Goal: Task Accomplishment & Management: Contribute content

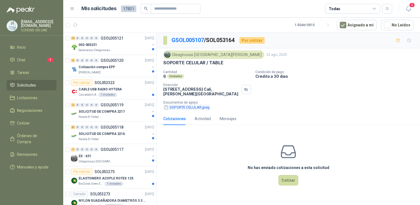
click at [198, 105] on button "SOPORTE CELULAR.jpeg" at bounding box center [186, 107] width 47 height 6
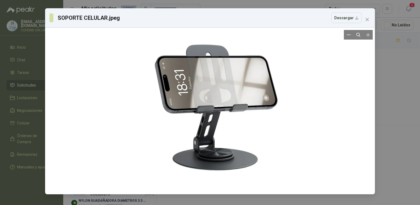
click at [371, 126] on div at bounding box center [210, 111] width 326 height 162
click at [388, 131] on div "SOPORTE CELULAR.jpeg Descargar" at bounding box center [210, 102] width 420 height 205
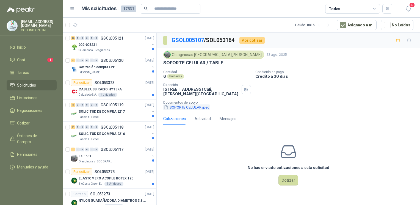
click at [175, 104] on button "SOPORTE CELULAR.jpeg" at bounding box center [186, 107] width 47 height 6
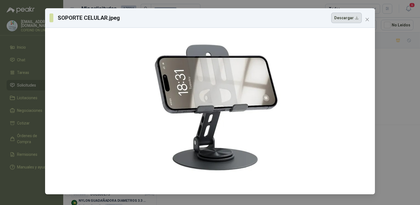
click at [342, 20] on button "Descargar" at bounding box center [346, 18] width 31 height 10
click at [393, 118] on div "SOPORTE CELULAR.jpeg Descargar" at bounding box center [210, 102] width 420 height 205
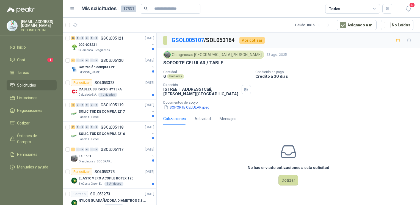
click at [277, 175] on div "No has enviado cotizaciones a esta solicitud Cotizar" at bounding box center [288, 165] width 263 height 70
click at [285, 177] on button "Cotizar" at bounding box center [289, 180] width 20 height 10
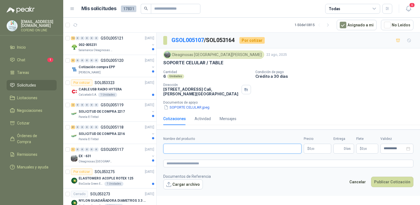
click at [256, 144] on input "Nombre del producto" at bounding box center [232, 149] width 138 height 10
paste input "**********"
click at [371, 177] on button "Publicar Cotización" at bounding box center [392, 182] width 42 height 10
click at [196, 104] on button "SOPORTE CELULAR.jpeg" at bounding box center [186, 107] width 47 height 6
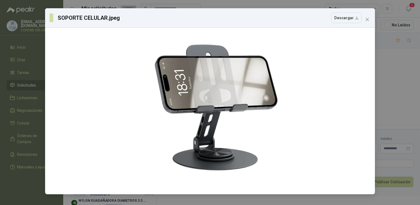
click at [389, 108] on div "SOPORTE CELULAR.jpeg Descargar" at bounding box center [210, 102] width 420 height 205
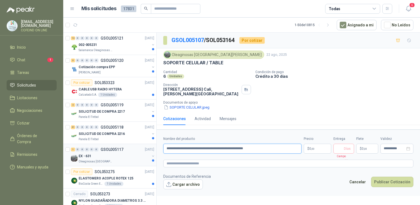
drag, startPoint x: 267, startPoint y: 143, endPoint x: 131, endPoint y: 144, distance: 136.4
click at [131, 144] on div "12 0 0 0 0 0 GSOL005121 [DATE] 002-005231 Salamanca Oleaginosas SAS 3 0 0 0 0 0…" at bounding box center [241, 119] width 357 height 175
paste input "text"
type input "**********"
click at [197, 180] on button "Cargar archivo" at bounding box center [183, 185] width 40 height 10
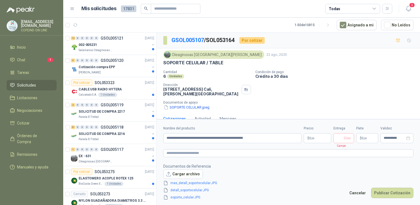
click at [320, 139] on body "[EMAIL_ADDRESS][DOMAIN_NAME] COFEIND ON LINE Inicio Chat 1 Tareas Solicitudes L…" at bounding box center [210, 102] width 420 height 205
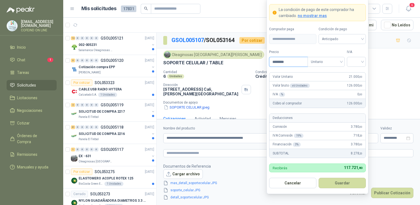
type input "********"
click at [364, 63] on div at bounding box center [356, 62] width 19 height 10
click at [361, 90] on div "0%" at bounding box center [356, 91] width 10 height 6
click at [335, 185] on button "Guardar" at bounding box center [342, 183] width 47 height 10
click at [335, 185] on footer "Documentos de Referencia Cargar archivo mas_detall_soportecelular.JPG soporte_c…" at bounding box center [288, 181] width 250 height 37
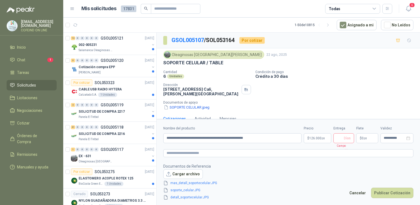
drag, startPoint x: 335, startPoint y: 185, endPoint x: 335, endPoint y: 135, distance: 49.5
click at [335, 135] on span "Días" at bounding box center [344, 138] width 21 height 10
type input "*"
click at [386, 193] on button "Publicar Cotización" at bounding box center [392, 193] width 42 height 10
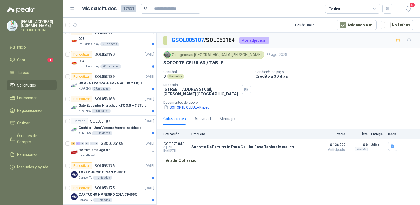
scroll to position [760, 0]
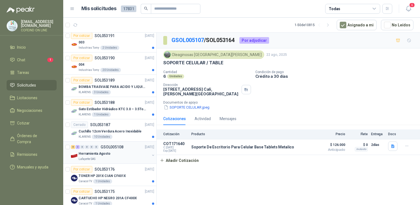
click at [126, 150] on div "Herramienta Agosto" at bounding box center [114, 153] width 71 height 7
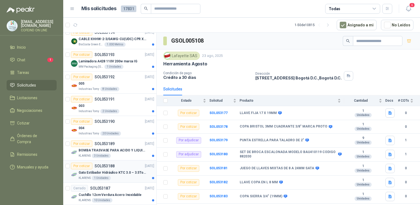
scroll to position [696, 0]
click at [128, 125] on div "004" at bounding box center [117, 128] width 76 height 7
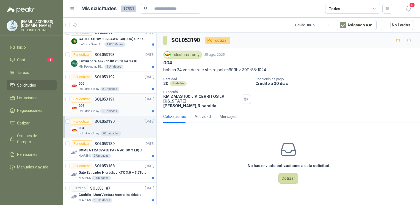
click at [129, 104] on div "003" at bounding box center [117, 106] width 76 height 7
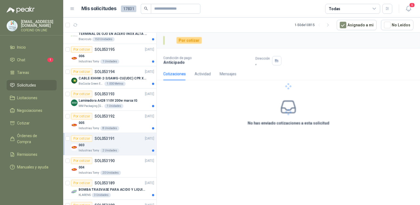
scroll to position [653, 0]
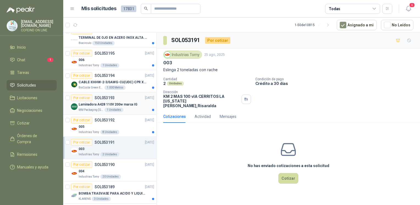
click at [127, 97] on div "Por cotizar SOL053193 [DATE]" at bounding box center [112, 98] width 83 height 7
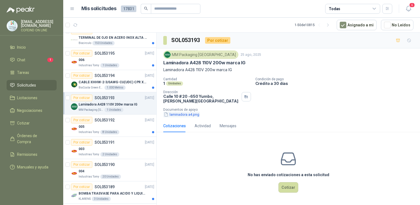
click at [172, 115] on button "laminadora a4.png" at bounding box center [181, 115] width 37 height 6
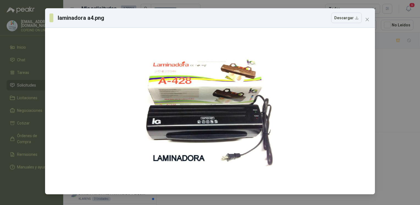
click at [392, 130] on div "laminadora a4.png Descargar" at bounding box center [210, 102] width 420 height 205
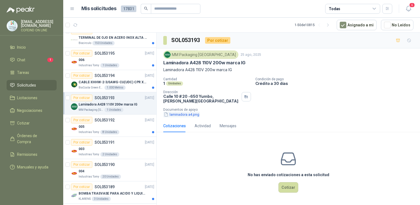
click at [197, 113] on button "laminadora a4.png" at bounding box center [181, 115] width 37 height 6
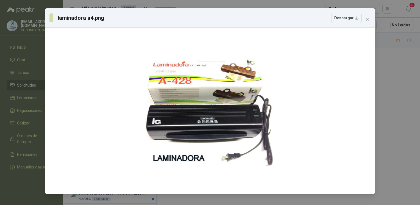
click at [401, 121] on div "laminadora a4.png Descargar" at bounding box center [210, 102] width 420 height 205
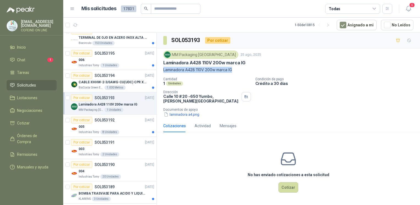
drag, startPoint x: 161, startPoint y: 68, endPoint x: 237, endPoint y: 70, distance: 75.6
click at [237, 70] on div "MM Packaging [GEOGRAPHIC_DATA] 25 ago, 2025 Laminadora A428 110V 200w marca IG …" at bounding box center [288, 83] width 263 height 71
copy p "Laminadora A428 110V 200w marca IG"
click at [176, 115] on button "laminadora a4.png" at bounding box center [181, 115] width 37 height 6
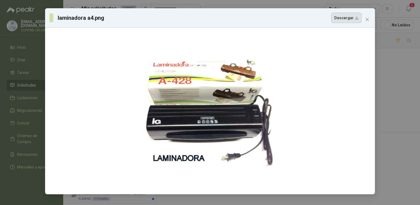
click at [352, 20] on button "Descargar" at bounding box center [346, 18] width 31 height 10
click at [395, 98] on div "laminadora a4.png Descargar" at bounding box center [210, 102] width 420 height 205
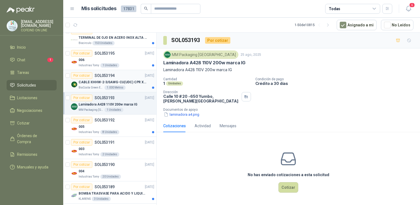
click at [114, 82] on p "CABLE-XHHW-2-3/0AWG-CU(UDC) CPR XLPE FR" at bounding box center [113, 82] width 68 height 5
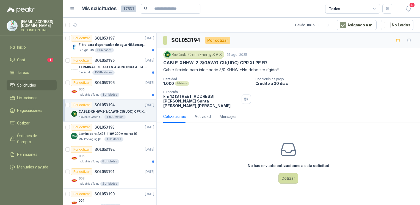
scroll to position [604, 0]
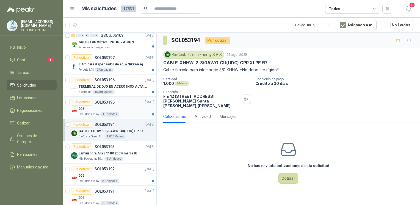
click at [128, 107] on div "006" at bounding box center [117, 109] width 76 height 7
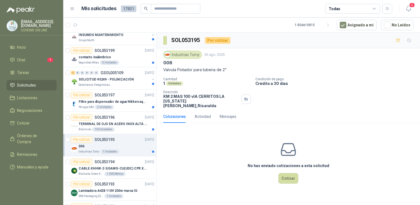
scroll to position [566, 0]
click at [132, 122] on p "TERMINAL DE OJO EN ACERO INOX ALTA EMPERATURA" at bounding box center [113, 124] width 68 height 5
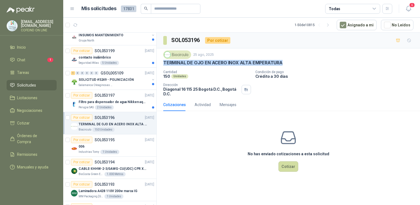
drag, startPoint x: 283, startPoint y: 61, endPoint x: 162, endPoint y: 61, distance: 121.5
click at [162, 61] on div "Biocirculo 25 ago, 2025 TERMINAL DE OJO EN ACERO INOX ALTA EMPERATURA Cantidad …" at bounding box center [288, 73] width 263 height 50
copy p "TERMINAL DE OJO EN ACERO INOX ALTA EMPERATURA"
click at [126, 102] on p "Filtro para dispensador de agua Nikken aqua pour deluxe" at bounding box center [113, 102] width 68 height 5
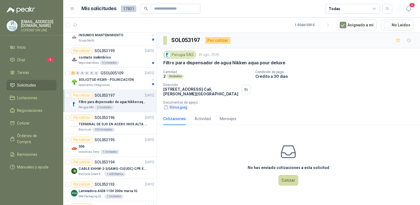
click at [181, 108] on button "filtros.jpeg" at bounding box center [175, 107] width 24 height 6
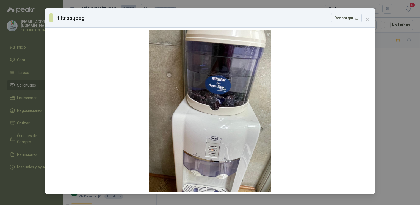
click at [390, 88] on div "filtros.jpeg Descargar" at bounding box center [210, 102] width 420 height 205
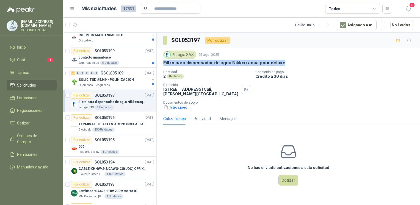
drag, startPoint x: 162, startPoint y: 62, endPoint x: 288, endPoint y: 62, distance: 125.7
click at [288, 62] on div "Perugia SAS 25 ago, 2025 Filtro para dispensador de agua Nikken aqua pour delux…" at bounding box center [288, 80] width 263 height 64
copy p "Filtro para dispensador de agua Nikken aqua pour deluxe"
click at [173, 106] on button "filtros.jpeg" at bounding box center [175, 107] width 24 height 6
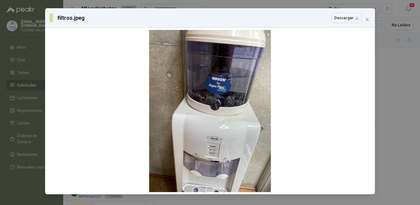
click at [387, 89] on div "filtros.jpeg Descargar" at bounding box center [210, 102] width 420 height 205
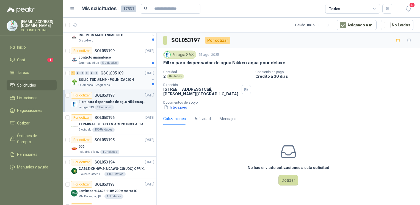
click at [114, 83] on div "Salamanca Oleaginosas SAS" at bounding box center [114, 85] width 71 height 4
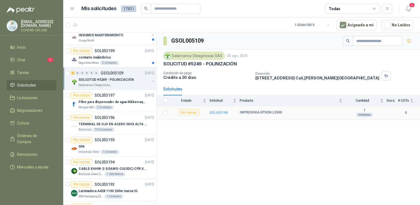
click at [219, 112] on b "SOL053198" at bounding box center [219, 113] width 18 height 4
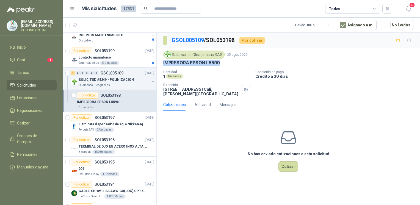
drag, startPoint x: 224, startPoint y: 62, endPoint x: 163, endPoint y: 65, distance: 61.2
click at [163, 65] on div "Salamanca Oleaginosas SAS 25 ago, 2025 IMPRESORA EPSON L5590 Cantidad 1 Unidade…" at bounding box center [288, 73] width 263 height 50
copy p "IMPRESORA EPSON L5590"
click at [291, 165] on button "Cotizar" at bounding box center [289, 166] width 20 height 10
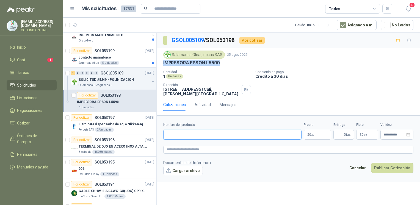
click at [225, 133] on input "Nombre del producto" at bounding box center [232, 135] width 138 height 10
paste input "**********"
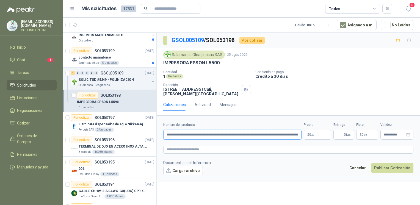
drag, startPoint x: 298, startPoint y: 131, endPoint x: 256, endPoint y: 169, distance: 56.1
click at [256, 169] on form "**********" at bounding box center [288, 148] width 263 height 67
type input "**********"
click at [189, 167] on button "Cargar archivo" at bounding box center [183, 171] width 40 height 10
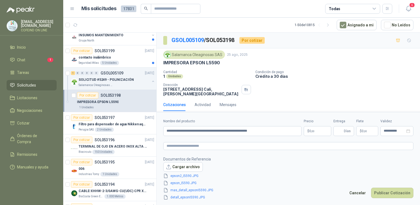
click at [316, 129] on body "[EMAIL_ADDRESS][DOMAIN_NAME] COFEIND ON LINE Inicio Chat 1 Tareas Solicitudes L…" at bounding box center [210, 102] width 420 height 205
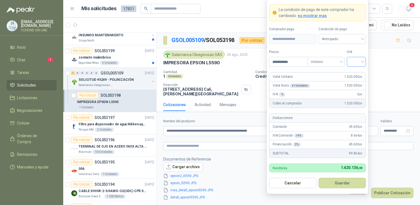
type input "**********"
click at [354, 63] on input "search" at bounding box center [356, 61] width 12 height 8
click at [356, 92] on div "0%" at bounding box center [356, 91] width 10 height 6
click at [345, 185] on button "Guardar" at bounding box center [342, 183] width 47 height 10
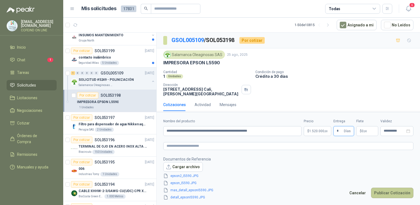
type input "*"
click at [377, 189] on button "Publicar Cotización" at bounding box center [392, 193] width 42 height 10
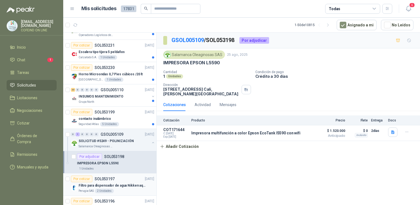
scroll to position [505, 0]
click at [127, 119] on div "contacto inalámbrico" at bounding box center [117, 119] width 76 height 7
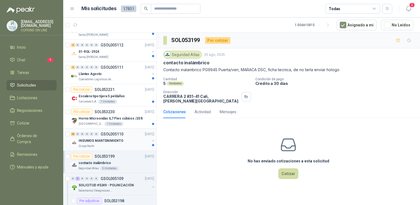
scroll to position [457, 0]
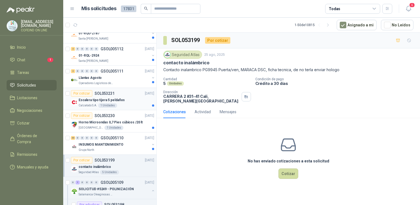
click at [125, 100] on div "Escalera tipo tijera 5 peldaños" at bounding box center [117, 100] width 76 height 7
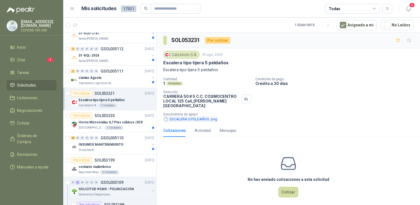
click at [179, 117] on button "ESCALERA 5 PELDAÑOS .png" at bounding box center [190, 119] width 54 height 6
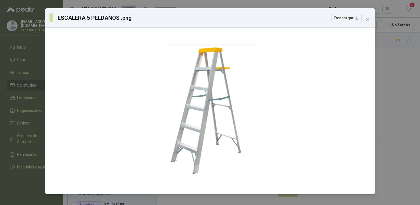
click at [383, 86] on div "[PERSON_NAME] 5 PELDAÑOS .png Descargar" at bounding box center [210, 102] width 420 height 205
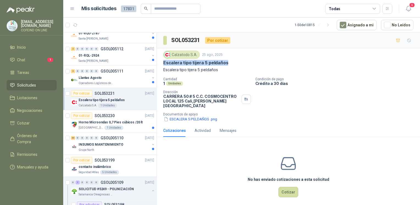
drag, startPoint x: 163, startPoint y: 61, endPoint x: 230, endPoint y: 64, distance: 67.2
click at [230, 64] on div "Calzatodo S.A. 25 ago, 2025 [PERSON_NAME] tipo tijera 5 peldaños [PERSON_NAME] …" at bounding box center [288, 86] width 263 height 76
copy p "Escalera tipo tijera 5 peldaños"
click at [174, 116] on button "ESCALERA 5 PELDAÑOS .png" at bounding box center [190, 119] width 54 height 6
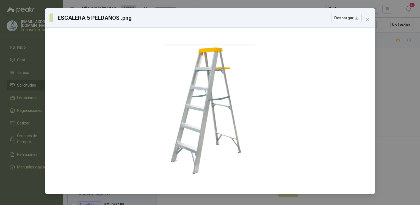
click at [392, 96] on div "[PERSON_NAME] 5 PELDAÑOS .png Descargar" at bounding box center [210, 102] width 420 height 205
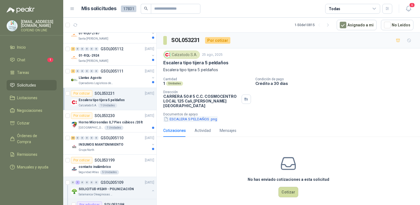
click at [174, 116] on button "ESCALERA 5 PELDAÑOS .png" at bounding box center [190, 119] width 54 height 6
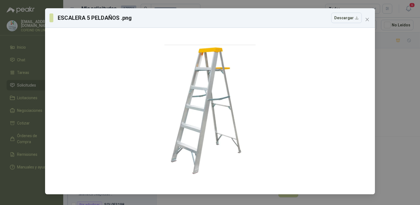
click at [397, 96] on div "[PERSON_NAME] 5 PELDAÑOS .png Descargar" at bounding box center [210, 102] width 420 height 205
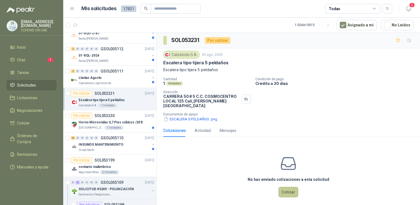
click at [281, 189] on button "Cotizar" at bounding box center [289, 192] width 20 height 10
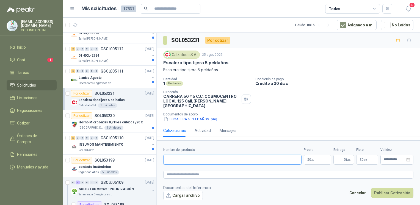
click at [219, 155] on input "Nombre del producto" at bounding box center [232, 160] width 138 height 10
paste input "**********"
type input "**********"
click at [407, 7] on icon "button" at bounding box center [408, 8] width 5 height 5
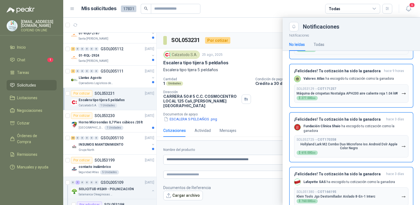
scroll to position [123, 0]
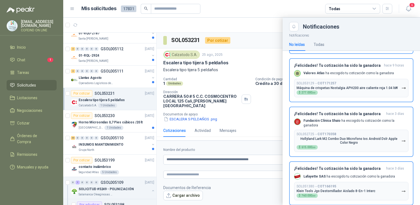
click at [228, 177] on div at bounding box center [241, 112] width 357 height 188
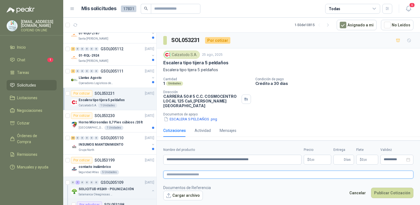
click at [224, 171] on textarea at bounding box center [288, 175] width 250 height 8
drag, startPoint x: 162, startPoint y: 95, endPoint x: 236, endPoint y: 94, distance: 73.7
click at [236, 94] on div "Calzatodo S.A. 25 ago, 2025 [PERSON_NAME] tipo tijera 5 peldaños [PERSON_NAME] …" at bounding box center [288, 86] width 263 height 76
copy p "CARRERA 50 # 5 C.C. COSMOCENTRO"
click at [189, 194] on button "Cargar archivo" at bounding box center [183, 196] width 40 height 10
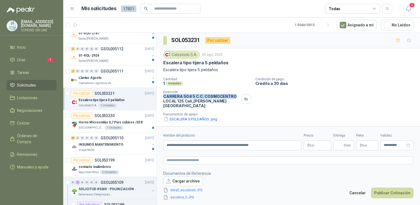
click at [326, 145] on body "[EMAIL_ADDRESS][DOMAIN_NAME] COFEIND ON LINE Inicio Chat 1 Tareas Solicitudes L…" at bounding box center [210, 102] width 420 height 205
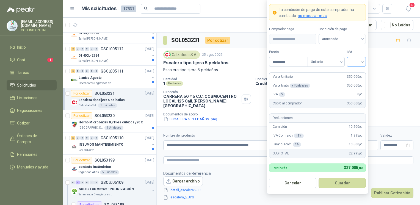
type input "*********"
click at [355, 62] on input "search" at bounding box center [356, 61] width 12 height 8
click at [356, 96] on div "5 0 19% 5% 0%" at bounding box center [356, 82] width 19 height 29
click at [359, 90] on div "0%" at bounding box center [356, 91] width 10 height 6
click at [339, 181] on button "Guardar" at bounding box center [342, 183] width 47 height 10
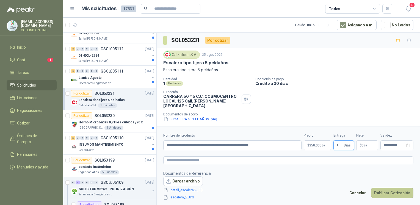
type input "*"
click at [396, 191] on button "Publicar Cotización" at bounding box center [392, 193] width 42 height 10
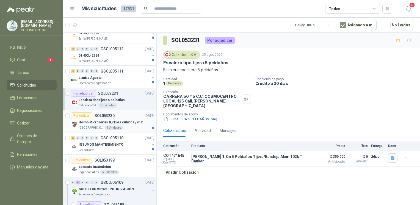
click at [139, 126] on div "[GEOGRAPHIC_DATA]" at bounding box center [117, 128] width 76 height 4
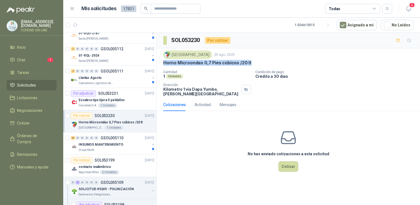
drag, startPoint x: 251, startPoint y: 63, endPoint x: 163, endPoint y: 64, distance: 88.3
click at [163, 64] on div "Colegio Jefferson 25 ago, 2025 Horno Microondas 0,7 Pies cúbicos /20 lt Cantida…" at bounding box center [288, 73] width 263 height 50
copy p "Horno Microondas 0,7 Pies cúbicos /20 lt"
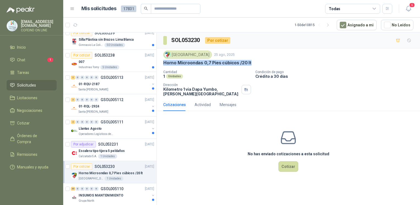
scroll to position [405, 0]
click at [104, 129] on div "Llantas Agosto" at bounding box center [114, 129] width 71 height 7
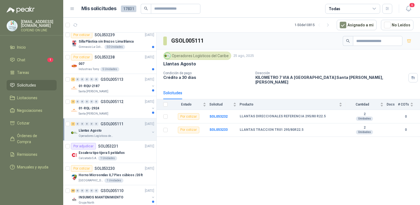
scroll to position [404, 0]
click at [100, 112] on p "Santa [PERSON_NAME]" at bounding box center [94, 114] width 30 height 4
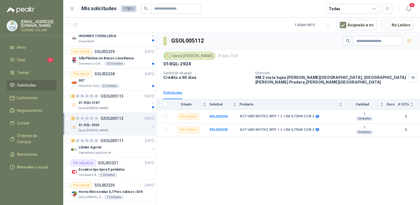
scroll to position [381, 0]
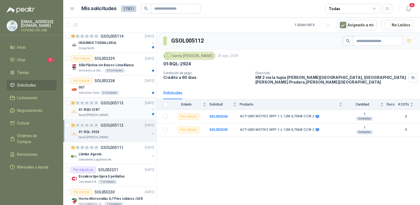
click at [98, 107] on p "01-RQU-2187" at bounding box center [89, 109] width 21 height 5
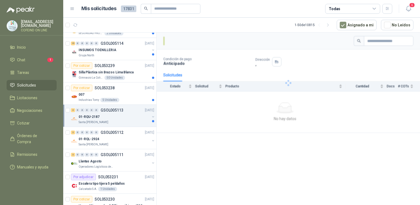
scroll to position [370, 0]
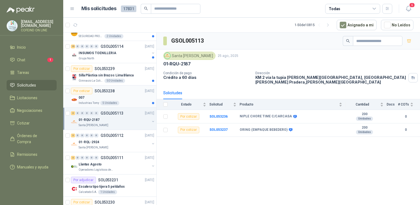
click at [95, 101] on p "Industrias Tomy" at bounding box center [89, 103] width 21 height 4
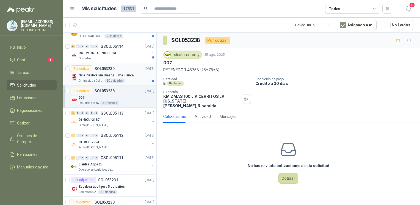
click at [138, 70] on div "Por cotizar SOL053239 [DATE]" at bounding box center [112, 68] width 83 height 7
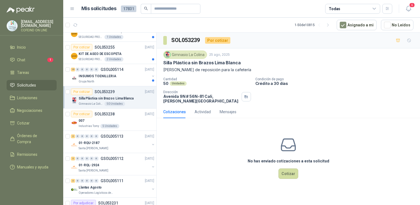
scroll to position [343, 0]
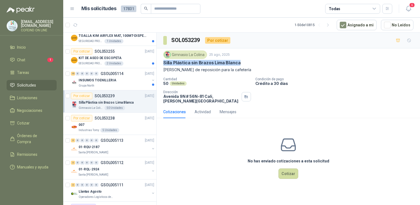
drag, startPoint x: 242, startPoint y: 60, endPoint x: 163, endPoint y: 62, distance: 79.2
click at [163, 62] on div "Gimnasio La Colina 25 ago, 2025 Silla Plástica sin Brazos Lima [PERSON_NAME] de…" at bounding box center [288, 76] width 263 height 57
copy p "Silla Plástica sin Brazos Lima Blanca"
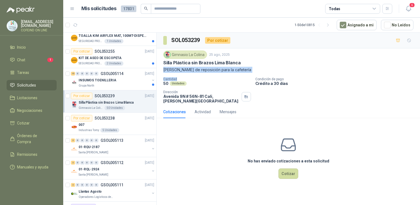
drag, startPoint x: 163, startPoint y: 69, endPoint x: 221, endPoint y: 78, distance: 58.8
click at [221, 78] on div "Gimnasio La Colina 25 ago, 2025 Silla Plástica sin Brazos Lima [PERSON_NAME] de…" at bounding box center [288, 76] width 263 height 57
drag, startPoint x: 221, startPoint y: 78, endPoint x: 214, endPoint y: 91, distance: 14.3
click at [214, 91] on p "Dirección" at bounding box center [201, 92] width 76 height 4
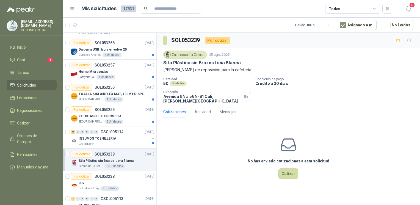
scroll to position [276, 0]
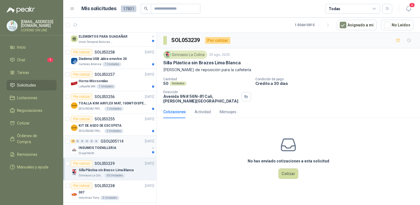
click at [106, 149] on p "INSUMOS TOENILLERIA" at bounding box center [98, 147] width 38 height 5
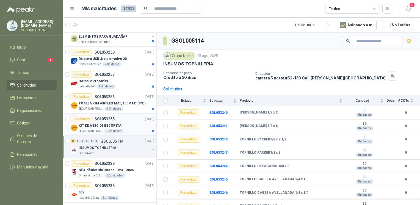
click at [145, 127] on div "KIT DE ASEO DE ESCOPETA" at bounding box center [117, 125] width 76 height 7
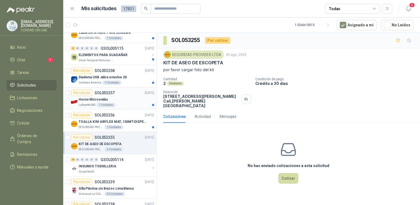
scroll to position [257, 0]
click at [130, 120] on p "TOALLA KIM AIRFLEX MAT, 100MT-DISPENSADOR- caja x6" at bounding box center [113, 122] width 68 height 5
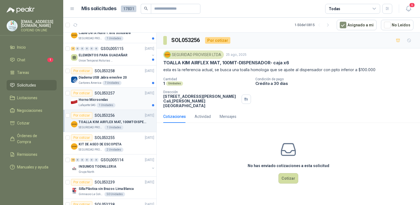
click at [126, 100] on div "Horno Microondas" at bounding box center [117, 100] width 76 height 7
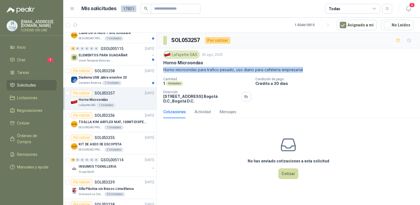
drag, startPoint x: 163, startPoint y: 68, endPoint x: 307, endPoint y: 70, distance: 144.4
click at [307, 70] on div "Lafayette SAS 25 ago, 2025 Horno Microondas Horno microondas para trafico pesad…" at bounding box center [288, 76] width 263 height 57
copy p "Horno microondas para trafico pesado, uso diario para cafetería empresarial"
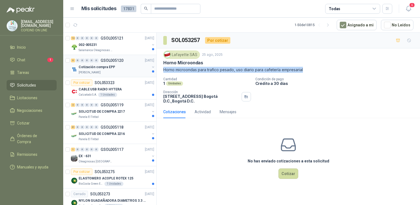
click at [115, 69] on div "Cotización compra EPP" at bounding box center [114, 67] width 71 height 7
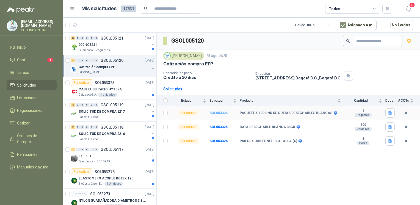
click at [214, 112] on b "SOL053324" at bounding box center [219, 113] width 18 height 4
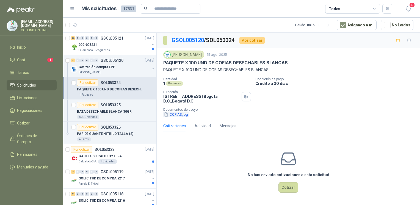
click at [182, 115] on button "COFIAS.jpg" at bounding box center [175, 115] width 25 height 6
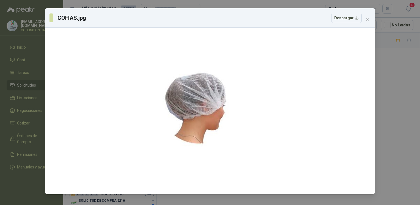
click at [387, 115] on div "COFIAS.jpg Descargar" at bounding box center [210, 102] width 420 height 205
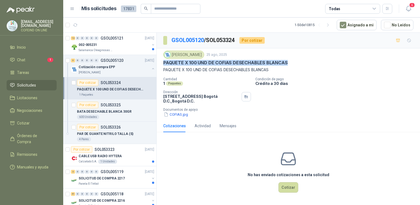
drag, startPoint x: 163, startPoint y: 62, endPoint x: 291, endPoint y: 62, distance: 127.6
click at [291, 62] on div "PAQUETE X 100 UND DE COFIAS DESECHABLES BLANCAS" at bounding box center [288, 63] width 250 height 6
copy p "PAQUETE X 100 UND DE COFIAS DESECHABLES BLANCAS"
click at [177, 115] on button "COFIAS.jpg" at bounding box center [175, 115] width 25 height 6
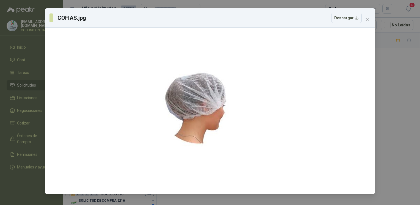
click at [401, 117] on div "COFIAS.jpg Descargar" at bounding box center [210, 102] width 420 height 205
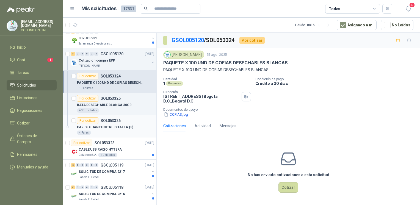
scroll to position [6, 0]
click at [125, 141] on div "Por cotizar SOL053323 [DATE]" at bounding box center [112, 143] width 83 height 7
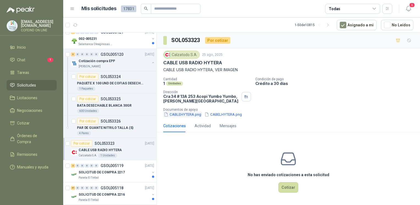
click at [199, 113] on button "CABLEHYTERA.png" at bounding box center [182, 115] width 38 height 6
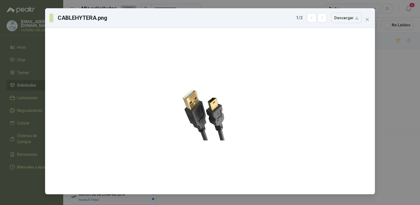
click at [380, 110] on div "CABLEHYTERA.png 1 / 2 Descargar" at bounding box center [210, 102] width 420 height 205
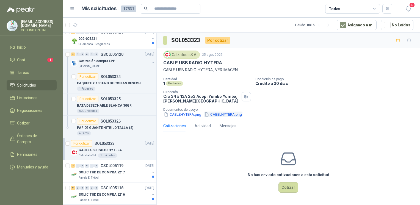
click at [224, 113] on button "CABELHYTERA.png" at bounding box center [223, 115] width 38 height 6
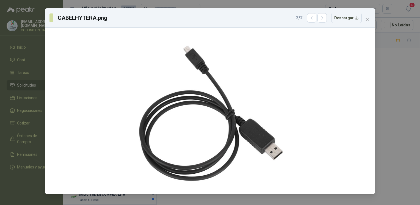
click at [388, 92] on div "CABELHYTERA.png 2 / 2 Descargar" at bounding box center [210, 102] width 420 height 205
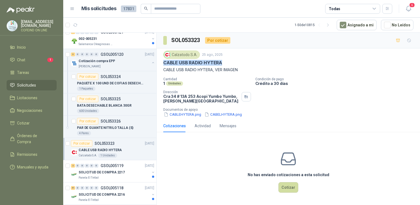
drag, startPoint x: 162, startPoint y: 64, endPoint x: 227, endPoint y: 63, distance: 65.7
click at [227, 63] on div "Calzatodo S.A. 25 ago, 2025 CABLE USB RADIO HYTERA CABLE USB RADIO HYTERA, VER …" at bounding box center [288, 83] width 263 height 71
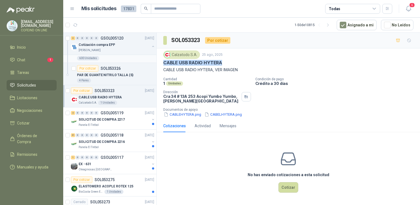
scroll to position [66, 0]
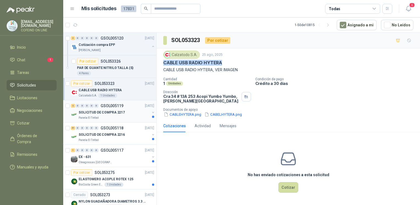
click at [111, 110] on p "SOLICITUD DE COMPRA 2217" at bounding box center [102, 112] width 46 height 5
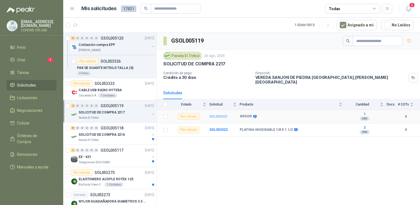
click at [218, 115] on b "SOL053321" at bounding box center [219, 117] width 18 height 4
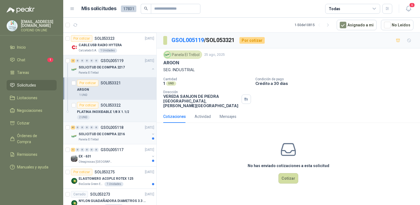
scroll to position [117, 0]
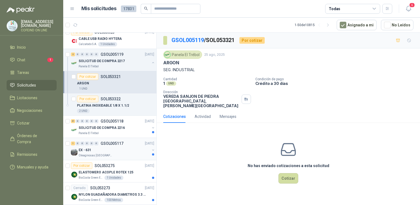
click at [99, 143] on div "1 0 0 0 0 0 GSOL005117" at bounding box center [97, 144] width 53 height 4
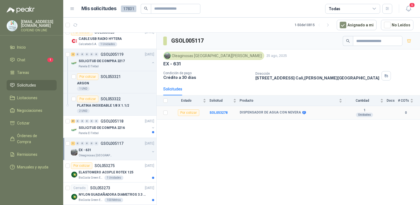
click at [218, 109] on td "SOL053278" at bounding box center [225, 112] width 30 height 13
click at [217, 111] on b "SOL053278" at bounding box center [219, 113] width 18 height 4
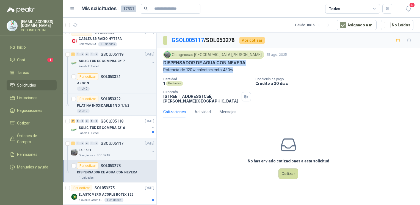
drag, startPoint x: 162, startPoint y: 60, endPoint x: 244, endPoint y: 68, distance: 83.2
click at [244, 68] on div "Oleaginosas [GEOGRAPHIC_DATA][PERSON_NAME] 25 ago, 2025 DISPENSADOR DE AGUA CON…" at bounding box center [288, 76] width 263 height 57
